Goal: Task Accomplishment & Management: Complete application form

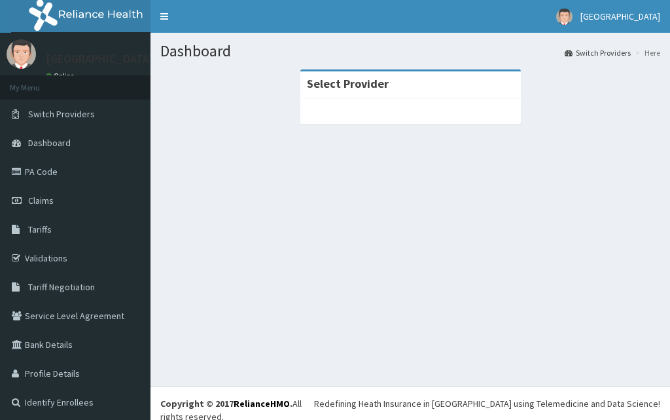
click at [78, 251] on link "Validations" at bounding box center [75, 258] width 151 height 29
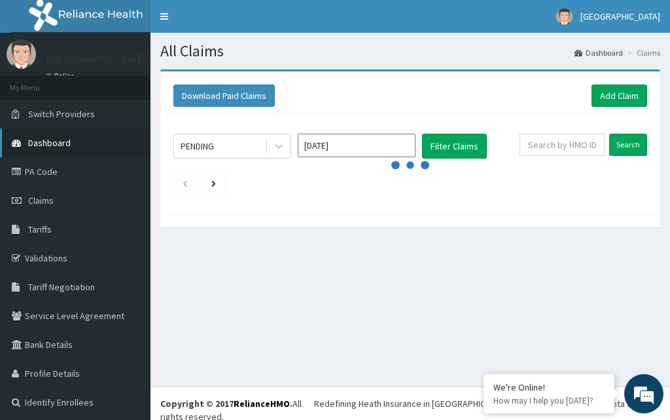
click at [72, 153] on link "Dashboard" at bounding box center [75, 142] width 151 height 29
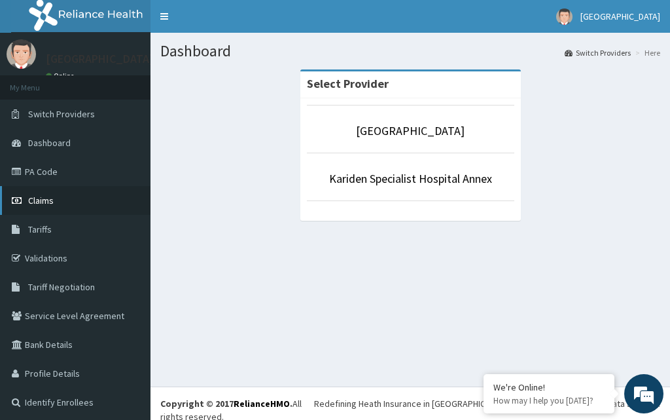
click at [59, 203] on link "Claims" at bounding box center [75, 200] width 151 height 29
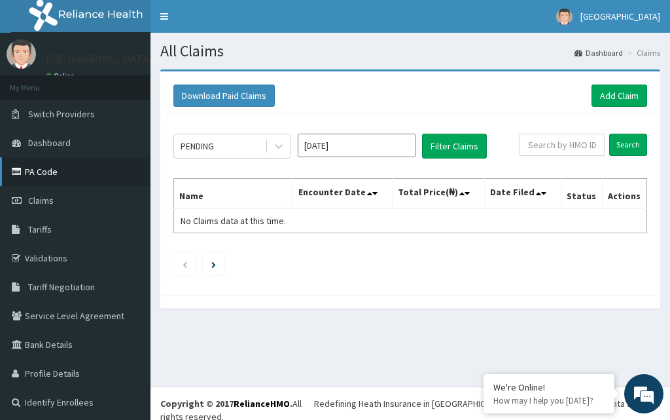
click at [57, 172] on link "PA Code" at bounding box center [75, 171] width 151 height 29
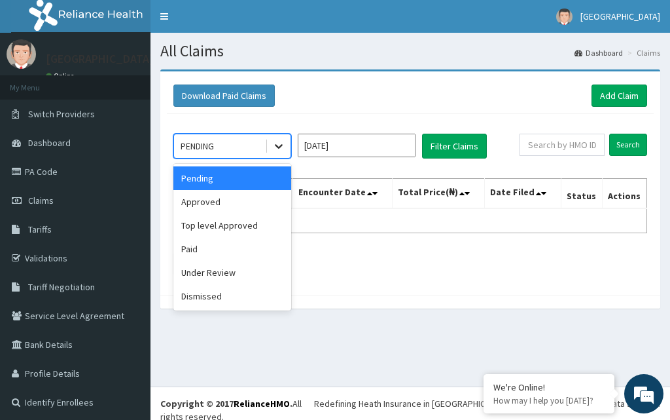
click at [278, 148] on icon at bounding box center [278, 145] width 13 height 13
click at [294, 323] on section "Download Paid Claims Add Claim × Note you can only download claims within a max…" at bounding box center [411, 196] width 520 height 272
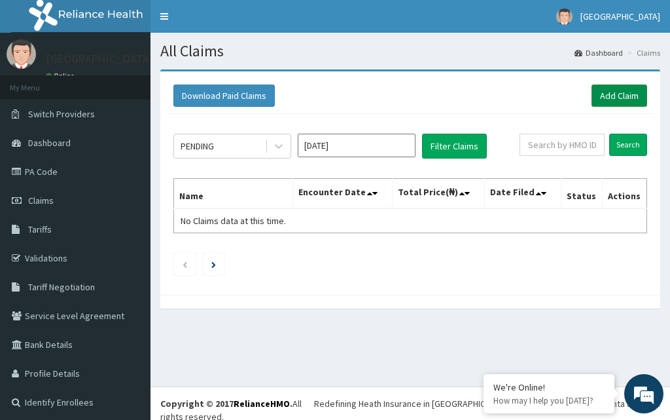
click at [609, 98] on link "Add Claim" at bounding box center [620, 95] width 56 height 22
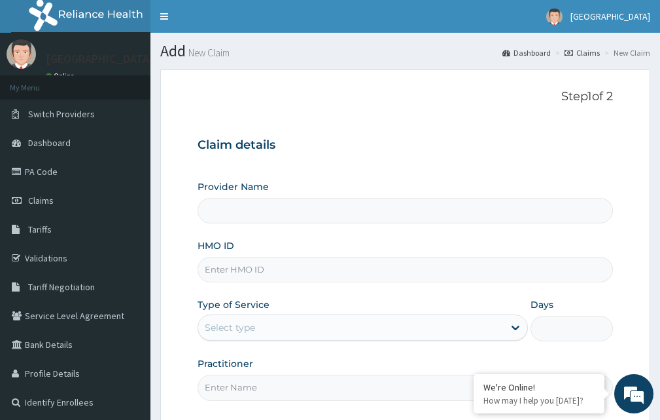
type input "Kariden Specialist Hospital"
click at [257, 271] on input "HMO ID" at bounding box center [406, 270] width 416 height 26
type input "XIA/11087/A"
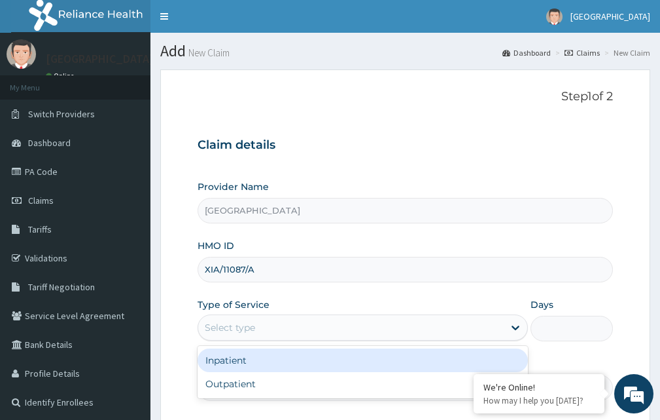
click at [280, 334] on div "Select type" at bounding box center [351, 327] width 306 height 21
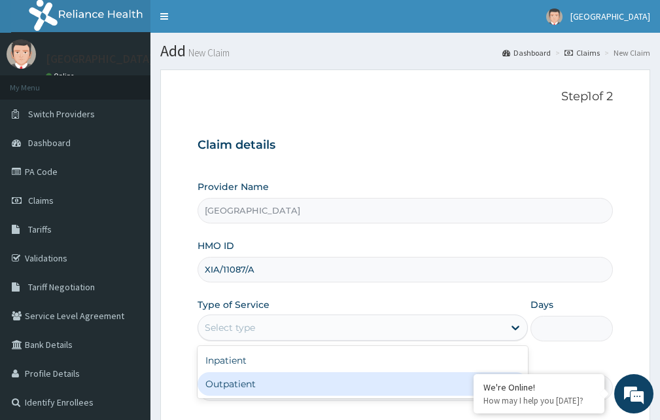
click at [261, 383] on div "Outpatient" at bounding box center [363, 384] width 331 height 24
type input "1"
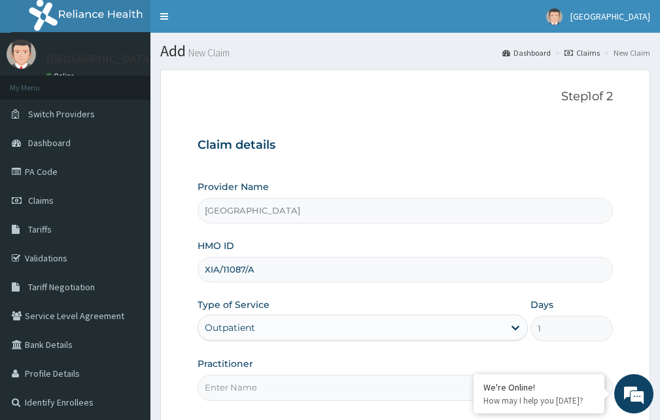
click at [335, 393] on input "Practitioner" at bounding box center [406, 387] width 416 height 26
type input "DR. KARIBA"
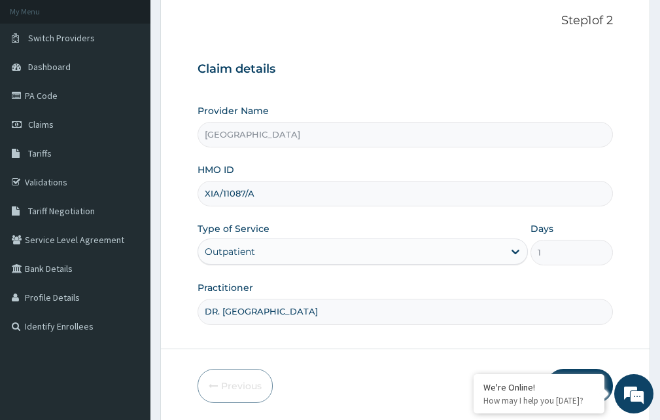
scroll to position [122, 0]
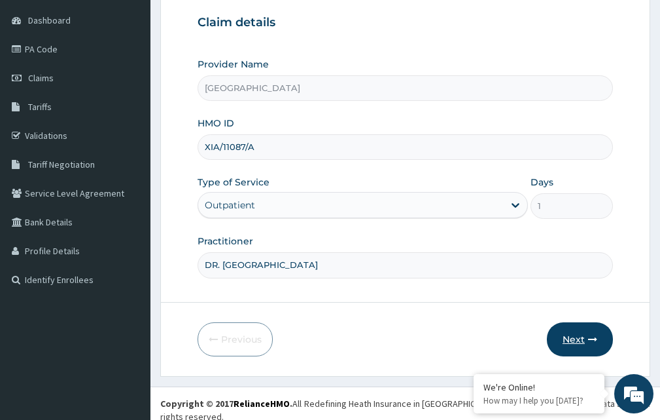
click at [588, 342] on icon "button" at bounding box center [592, 338] width 9 height 9
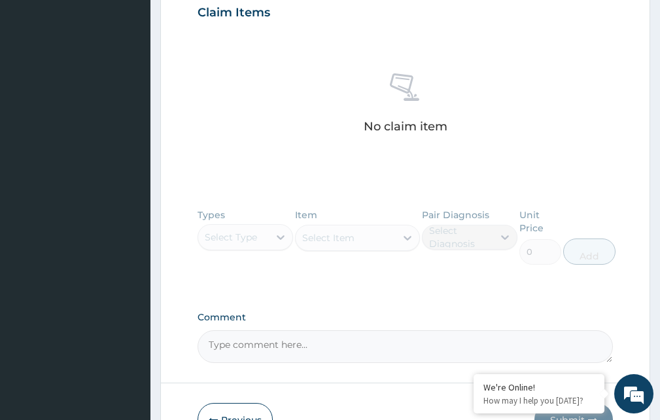
scroll to position [547, 0]
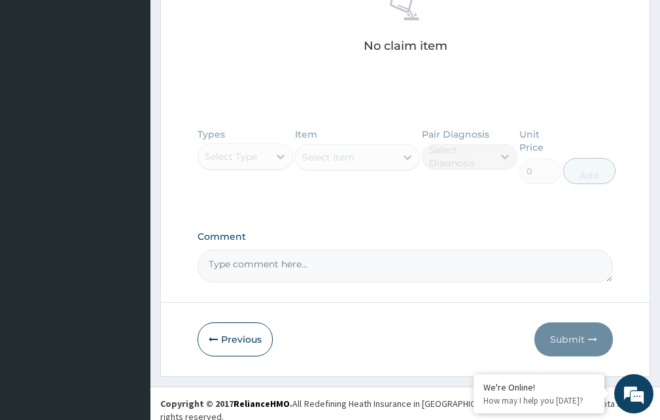
click at [286, 162] on div "Types Select Type Item Select Item Pair Diagnosis Select Diagnosis Unit Price 0…" at bounding box center [406, 165] width 416 height 89
click at [225, 333] on button "Previous" at bounding box center [235, 339] width 75 height 34
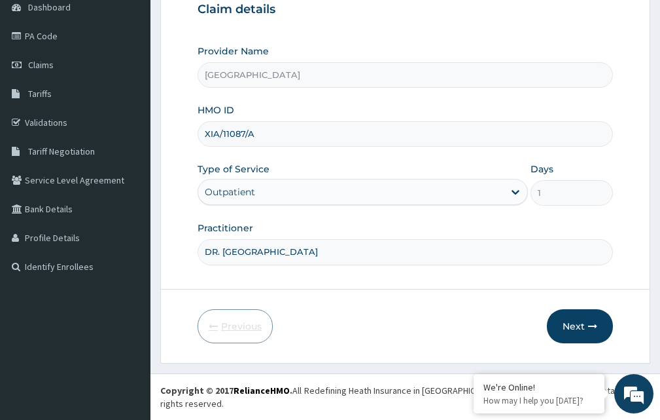
scroll to position [122, 0]
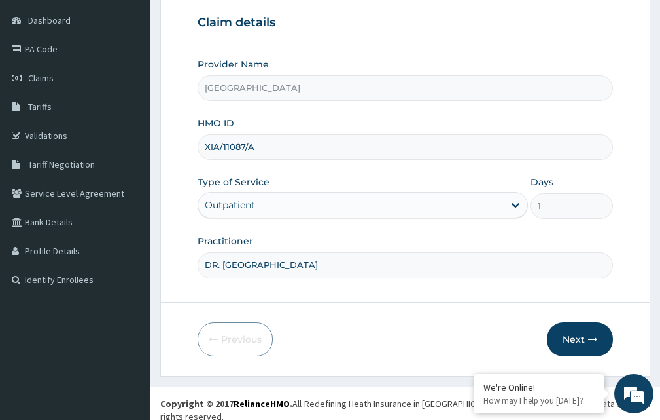
click at [253, 264] on input "DR. KARIBA" at bounding box center [406, 265] width 416 height 26
type input "D"
click at [272, 201] on div "Outpatient" at bounding box center [351, 204] width 306 height 21
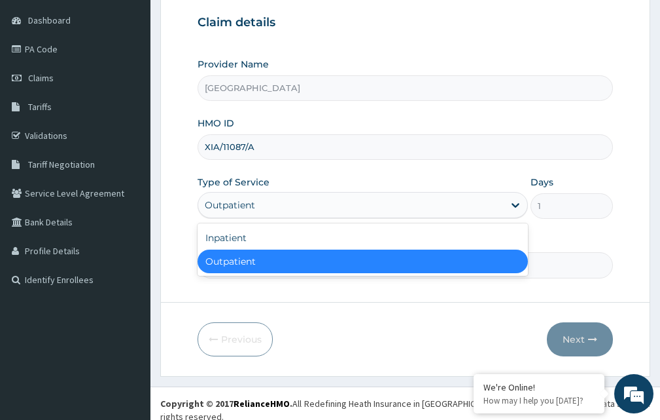
click at [261, 143] on input "XIA/11087/A" at bounding box center [406, 147] width 416 height 26
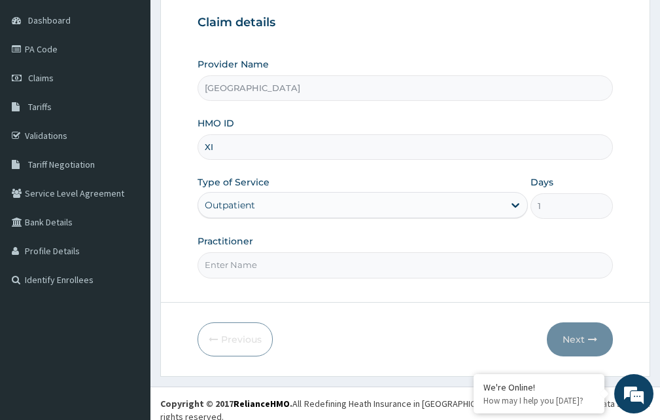
type input "X"
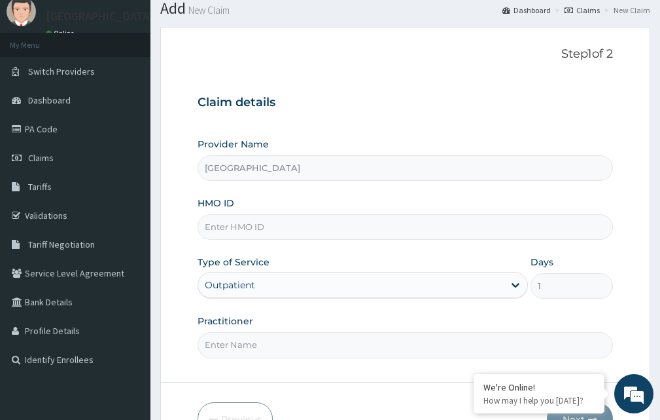
scroll to position [0, 0]
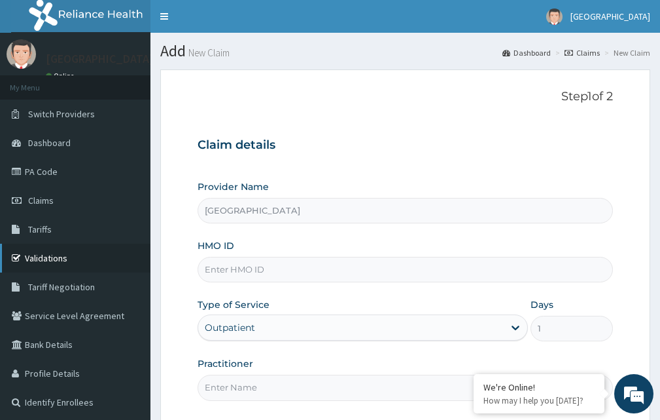
click at [68, 252] on link "Validations" at bounding box center [75, 258] width 151 height 29
